Goal: Task Accomplishment & Management: Manage account settings

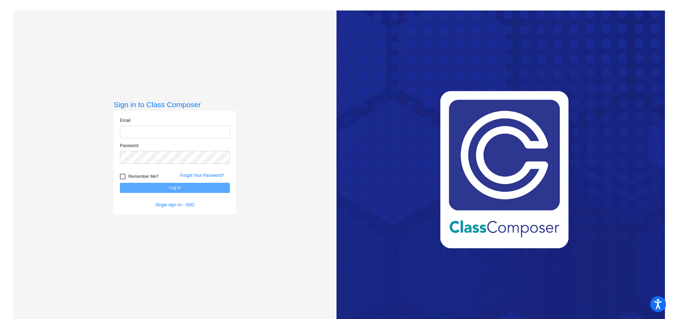
click at [144, 133] on input "email" at bounding box center [175, 132] width 110 height 13
type input "[EMAIL_ADDRESS][DOMAIN_NAME]"
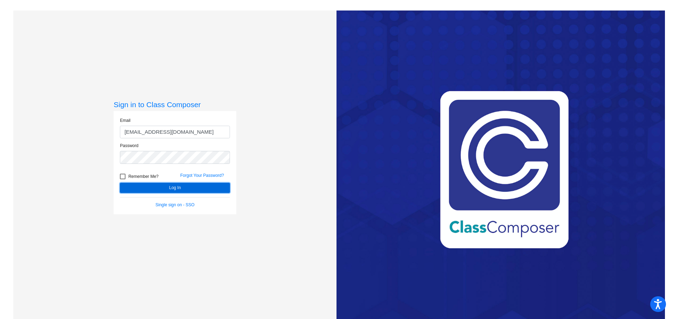
click at [152, 188] on button "Log In" at bounding box center [175, 188] width 110 height 10
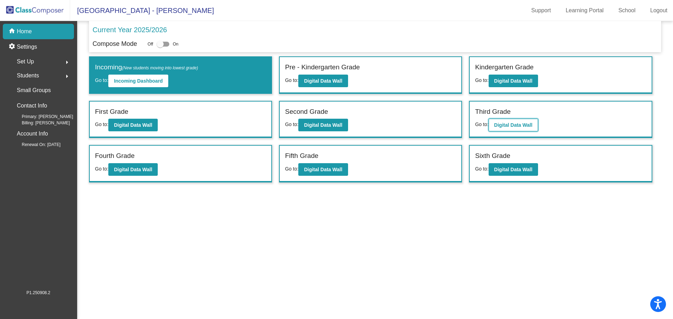
click at [517, 129] on button "Digital Data Wall" at bounding box center [513, 125] width 49 height 13
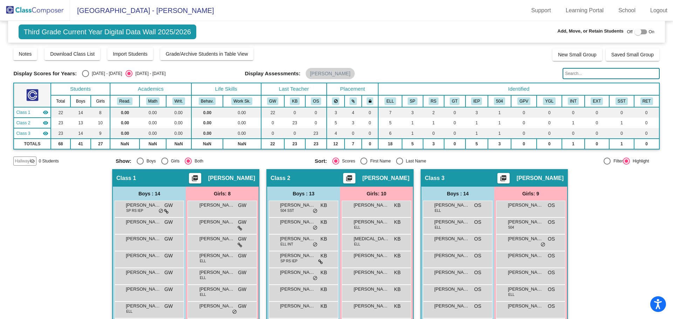
scroll to position [128, 0]
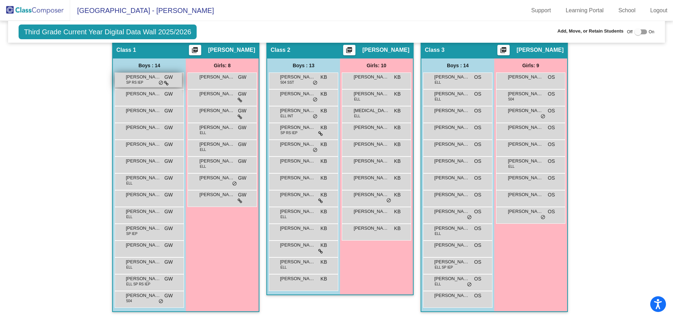
click at [142, 76] on span "[PERSON_NAME]" at bounding box center [143, 77] width 35 height 7
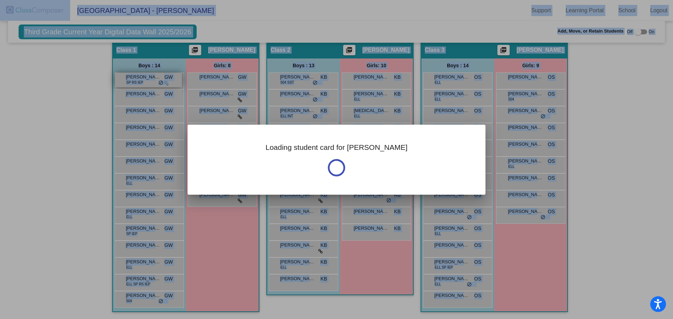
click at [142, 76] on div at bounding box center [336, 159] width 673 height 319
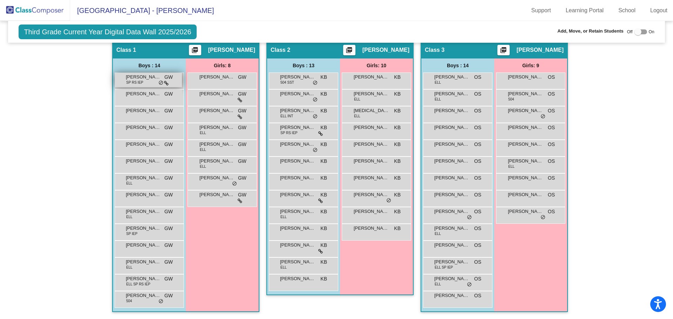
click at [146, 86] on div "[PERSON_NAME] [PERSON_NAME] RS IEP GW lock do_not_disturb_alt" at bounding box center [148, 80] width 67 height 14
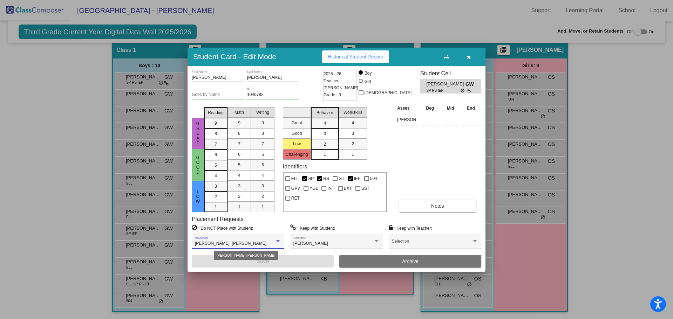
click at [276, 242] on div at bounding box center [278, 242] width 4 height 2
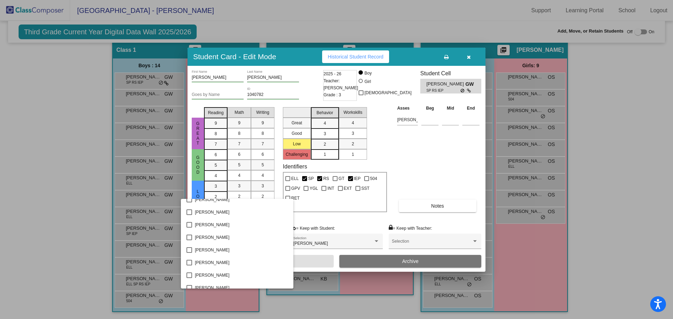
scroll to position [0, 0]
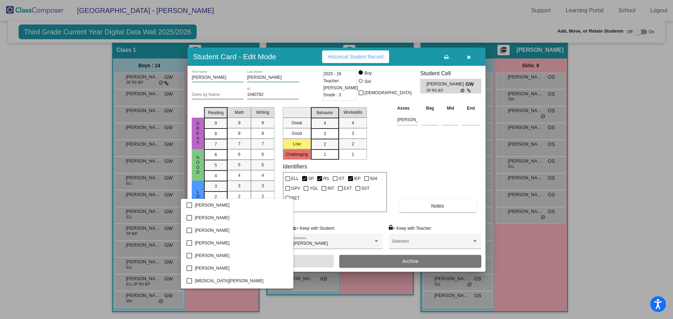
click at [445, 162] on div at bounding box center [336, 159] width 673 height 319
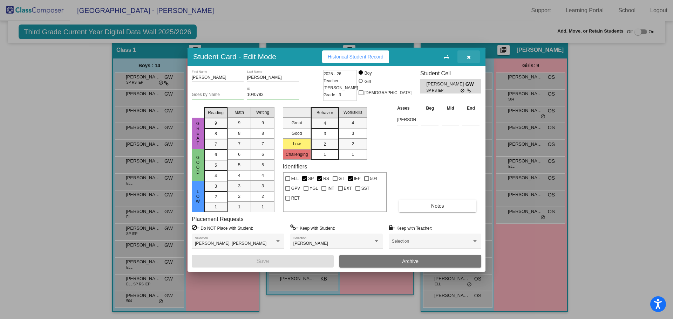
click at [472, 56] on button "button" at bounding box center [469, 56] width 22 height 13
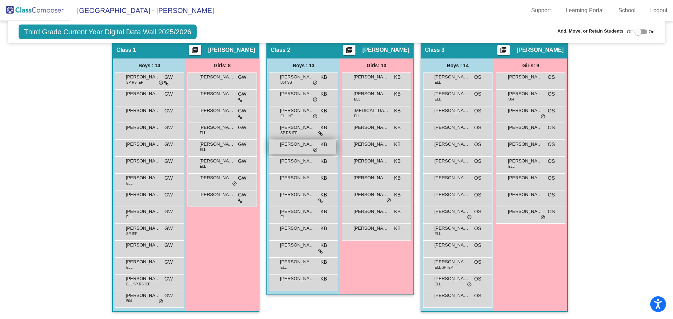
click at [292, 148] on div "[PERSON_NAME] KB lock do_not_disturb_alt" at bounding box center [302, 147] width 67 height 14
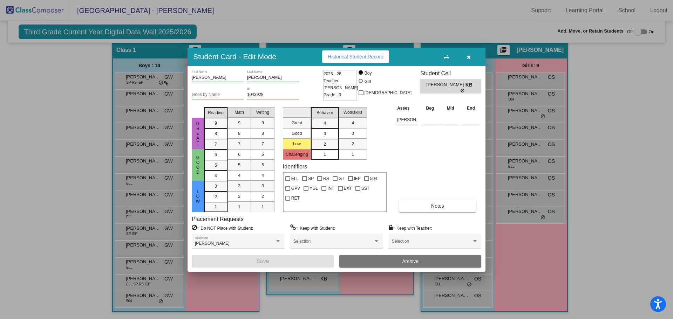
click at [469, 57] on icon "button" at bounding box center [469, 57] width 4 height 5
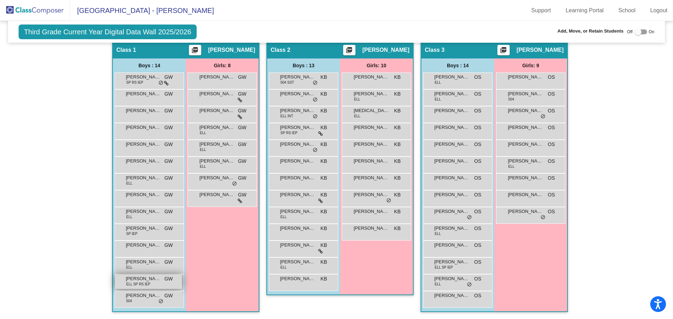
click at [133, 282] on span "[PERSON_NAME]" at bounding box center [143, 279] width 35 height 7
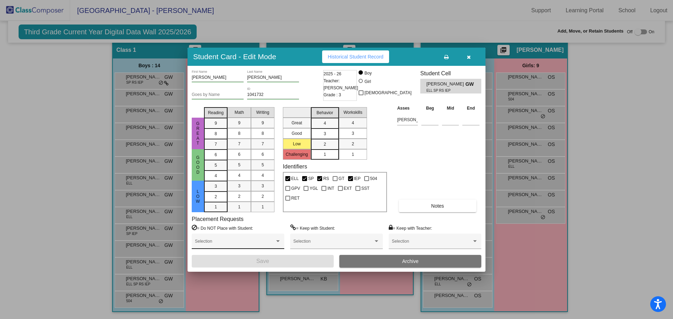
click at [273, 243] on span at bounding box center [235, 244] width 80 height 5
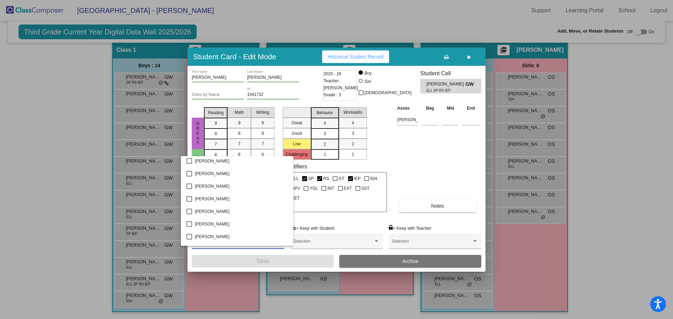
scroll to position [370, 0]
click at [468, 60] on div at bounding box center [336, 159] width 673 height 319
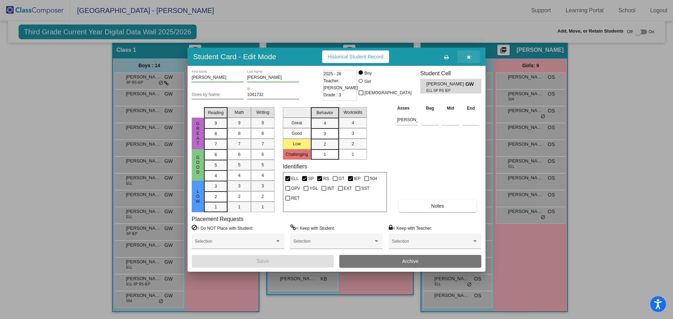
click at [467, 55] on icon "button" at bounding box center [469, 57] width 4 height 5
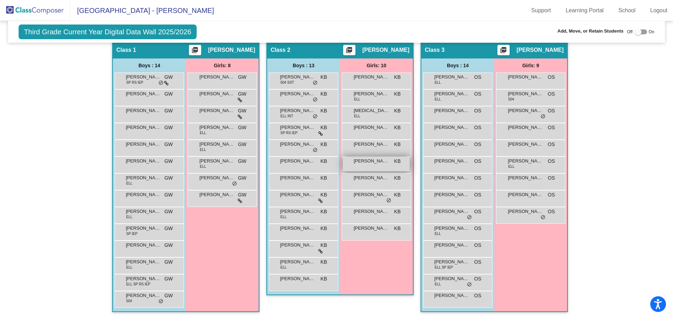
click at [371, 164] on span "[PERSON_NAME]" at bounding box center [371, 161] width 35 height 7
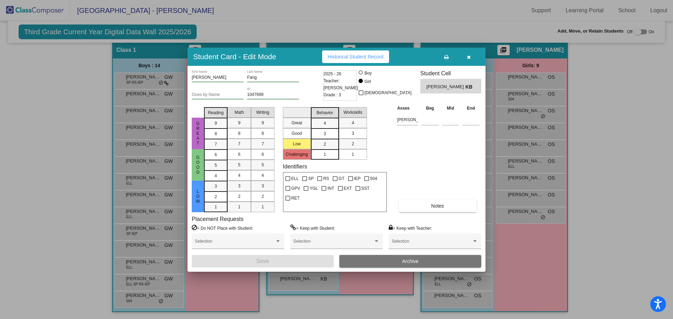
click at [471, 55] on button "button" at bounding box center [469, 56] width 22 height 13
